Goal: Task Accomplishment & Management: Manage account settings

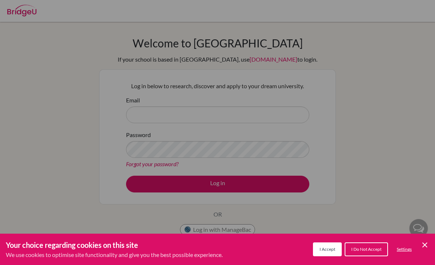
click at [372, 129] on div "Cookie Preferences" at bounding box center [217, 132] width 435 height 265
click at [327, 253] on button "I Accept" at bounding box center [327, 249] width 29 height 14
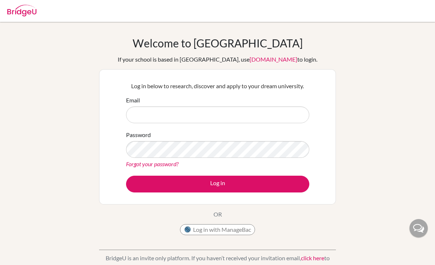
click at [268, 117] on input "Email" at bounding box center [217, 114] width 183 height 17
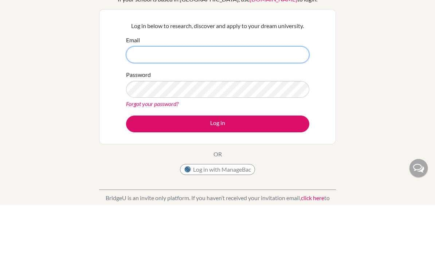
type input "kereniflores15@gmail.com"
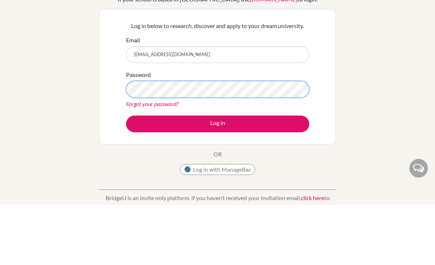
scroll to position [60, 0]
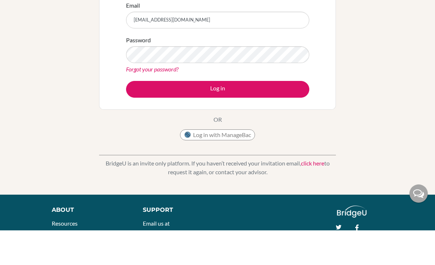
click at [251, 116] on button "Log in" at bounding box center [217, 124] width 183 height 17
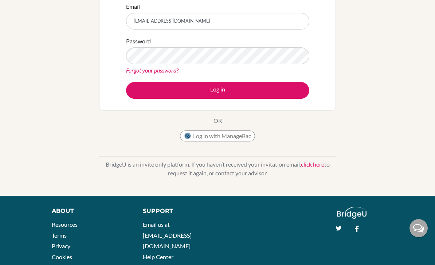
scroll to position [99, 0]
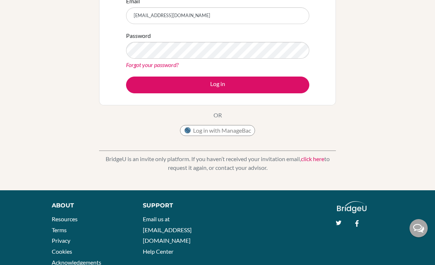
click at [308, 161] on link "click here" at bounding box center [312, 158] width 23 height 7
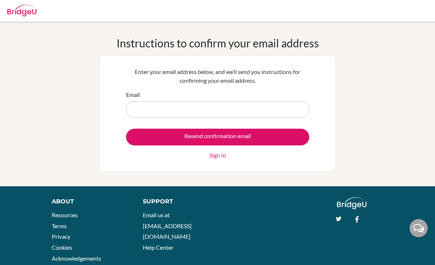
click at [261, 115] on input "Email" at bounding box center [217, 109] width 183 height 17
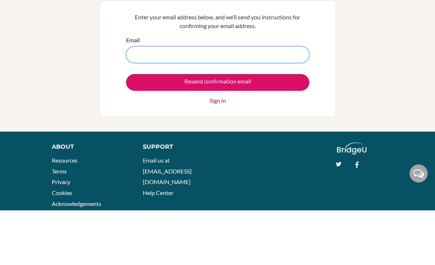
type input "[EMAIL_ADDRESS][DOMAIN_NAME]"
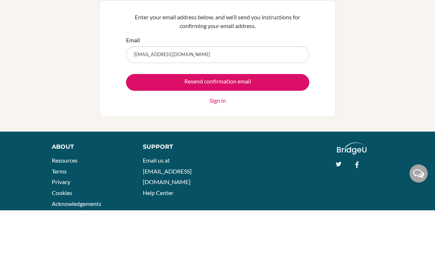
scroll to position [19, 0]
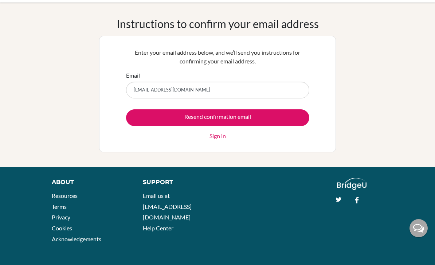
click at [253, 113] on input "Resend confirmation email" at bounding box center [217, 117] width 183 height 17
